Goal: Find specific page/section: Find specific page/section

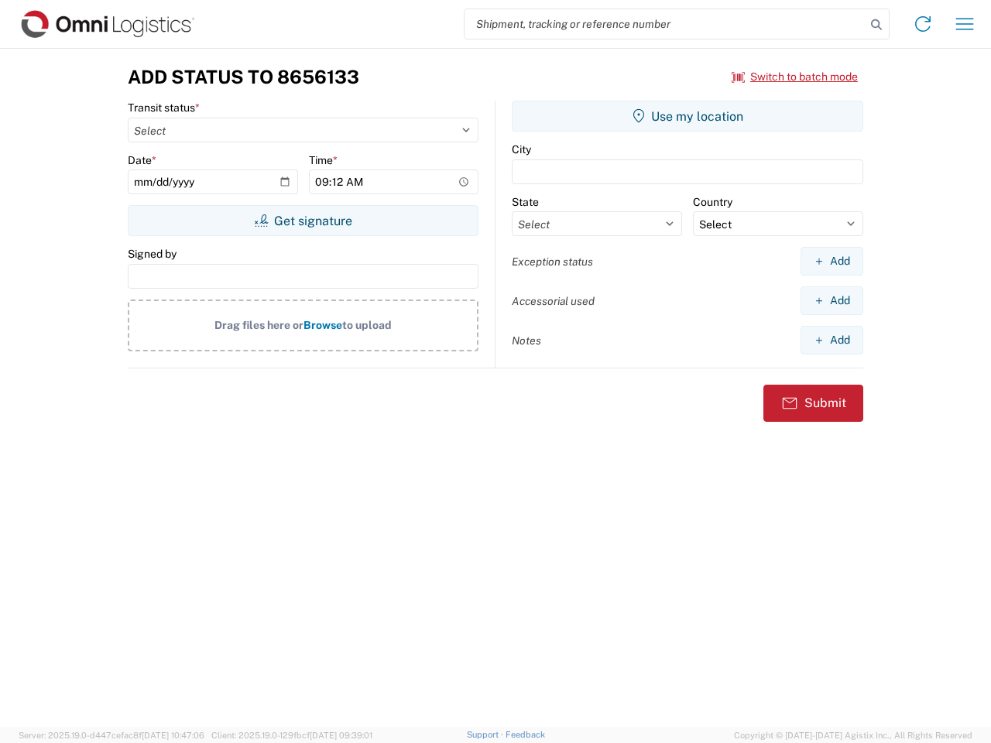
click at [665, 24] on input "search" at bounding box center [664, 23] width 401 height 29
click at [876, 25] on icon at bounding box center [876, 25] width 22 height 22
click at [923, 24] on icon at bounding box center [922, 24] width 25 height 25
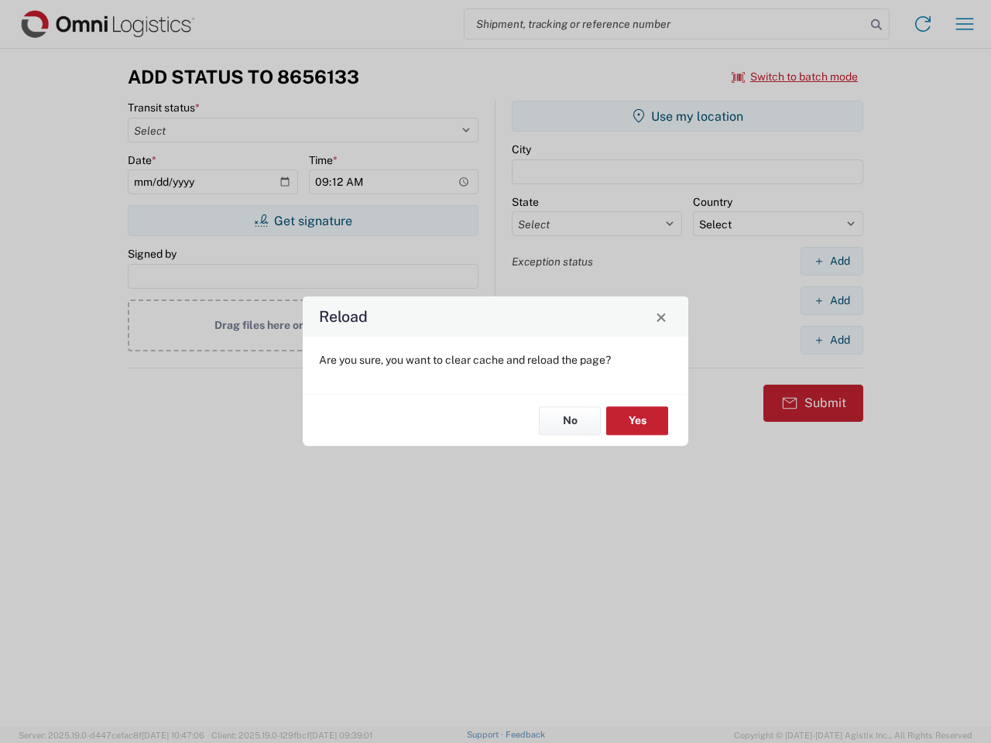
click at [964, 24] on div "Reload Are you sure, you want to clear cache and reload the page? No Yes" at bounding box center [495, 371] width 991 height 743
click at [795, 77] on div "Reload Are you sure, you want to clear cache and reload the page? No Yes" at bounding box center [495, 371] width 991 height 743
click at [303, 221] on div "Reload Are you sure, you want to clear cache and reload the page? No Yes" at bounding box center [495, 371] width 991 height 743
click at [687, 116] on div "Reload Are you sure, you want to clear cache and reload the page? No Yes" at bounding box center [495, 371] width 991 height 743
click at [831, 261] on div "Reload Are you sure, you want to clear cache and reload the page? No Yes" at bounding box center [495, 371] width 991 height 743
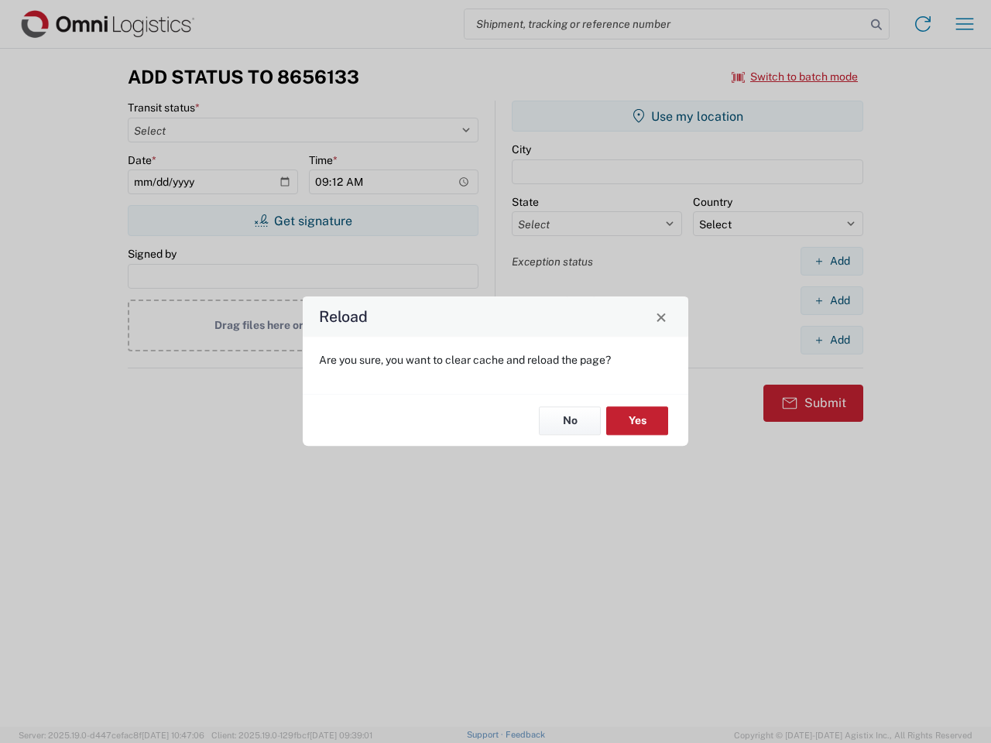
click at [831, 300] on div "Reload Are you sure, you want to clear cache and reload the page? No Yes" at bounding box center [495, 371] width 991 height 743
click at [831, 340] on div "Reload Are you sure, you want to clear cache and reload the page? No Yes" at bounding box center [495, 371] width 991 height 743
